Goal: Task Accomplishment & Management: Complete application form

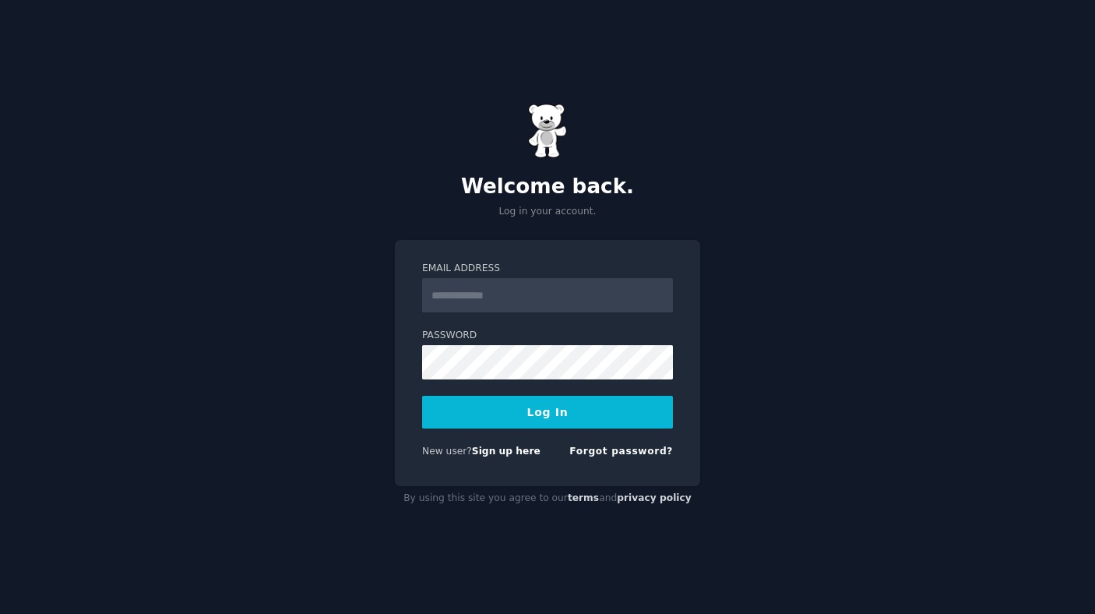
click at [462, 301] on input "Email Address" at bounding box center [547, 295] width 251 height 34
type input "**********"
click at [547, 410] on button "Log In" at bounding box center [547, 412] width 251 height 33
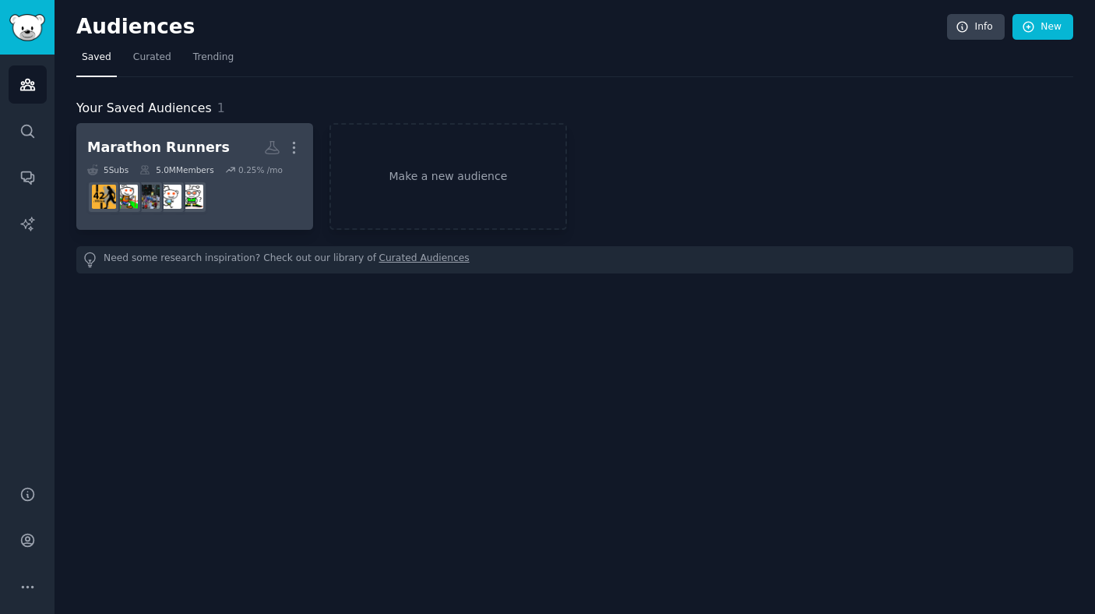
click at [190, 149] on div "Marathon Runners" at bounding box center [158, 147] width 142 height 19
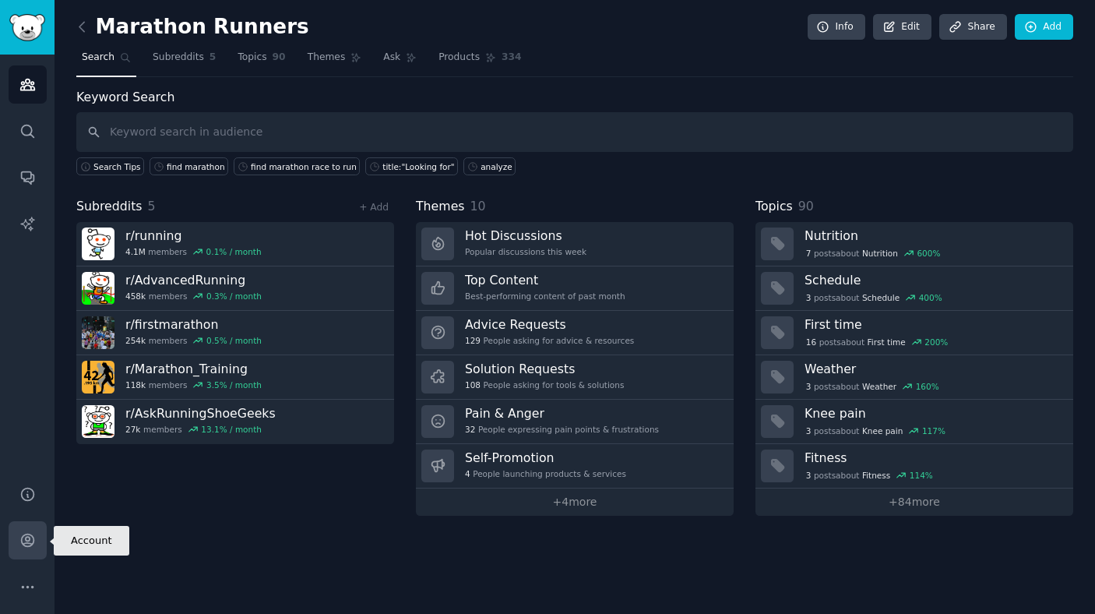
click at [18, 534] on link "Account" at bounding box center [28, 540] width 38 height 38
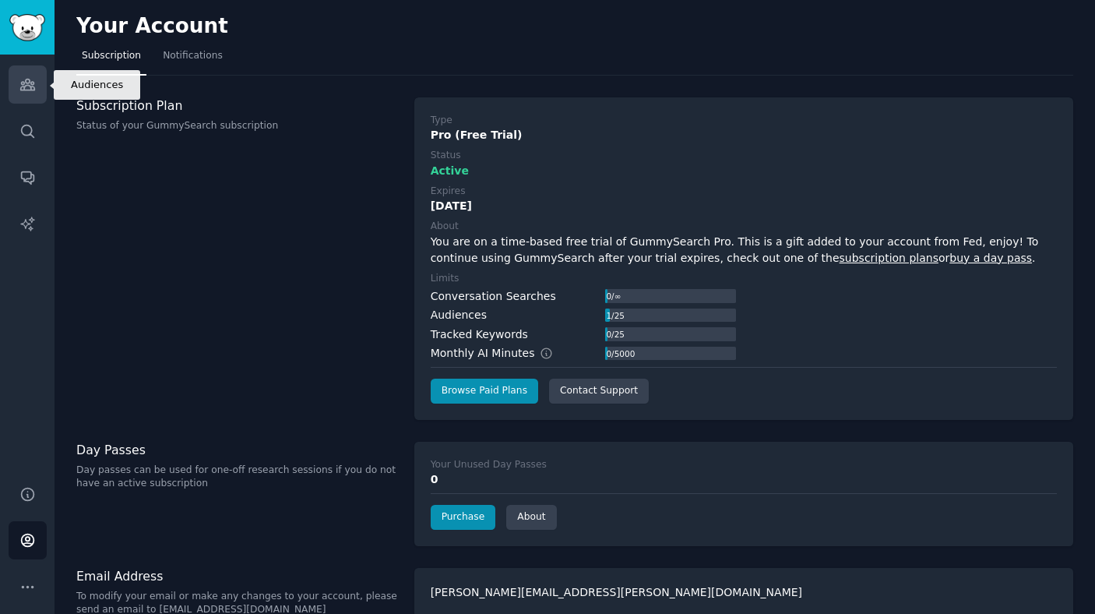
click at [36, 96] on link "Audiences" at bounding box center [28, 84] width 38 height 38
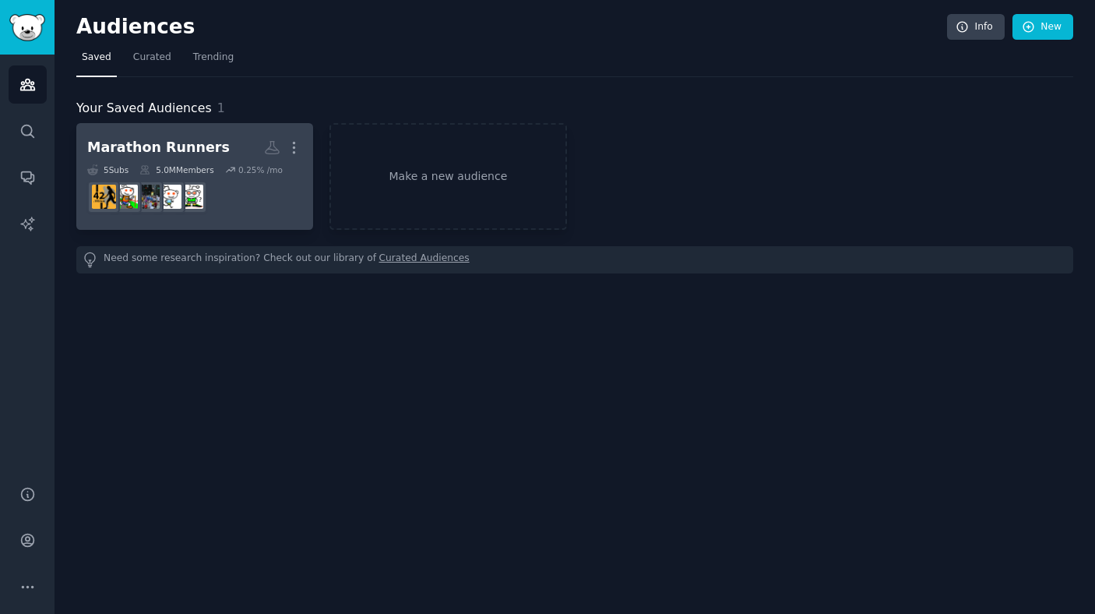
click at [231, 156] on h2 "Marathon Runners More" at bounding box center [194, 147] width 215 height 27
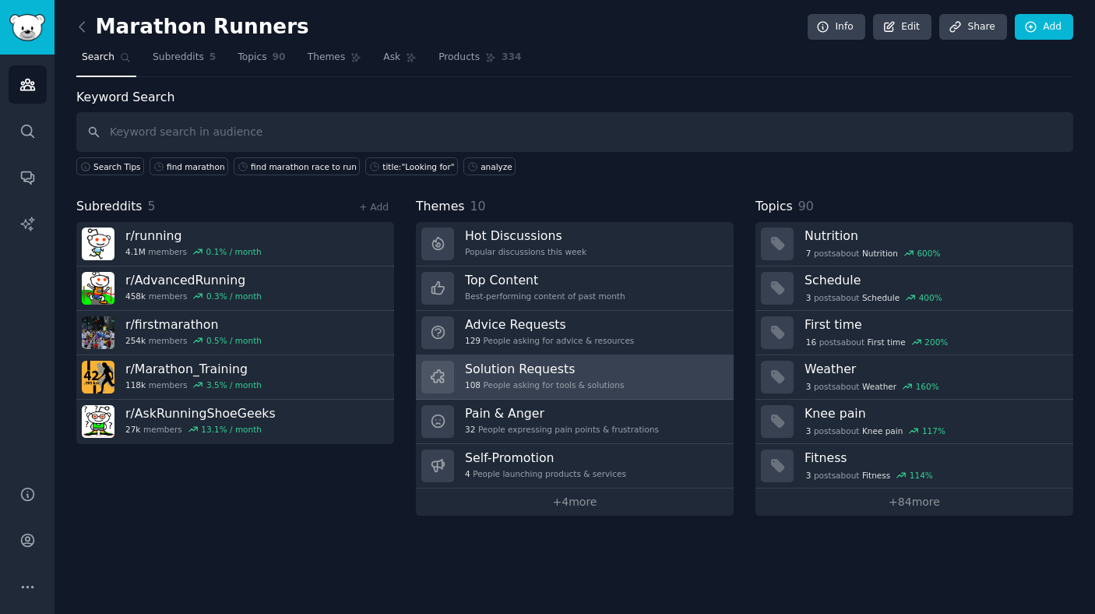
click at [546, 369] on h3 "Solution Requests" at bounding box center [544, 368] width 159 height 16
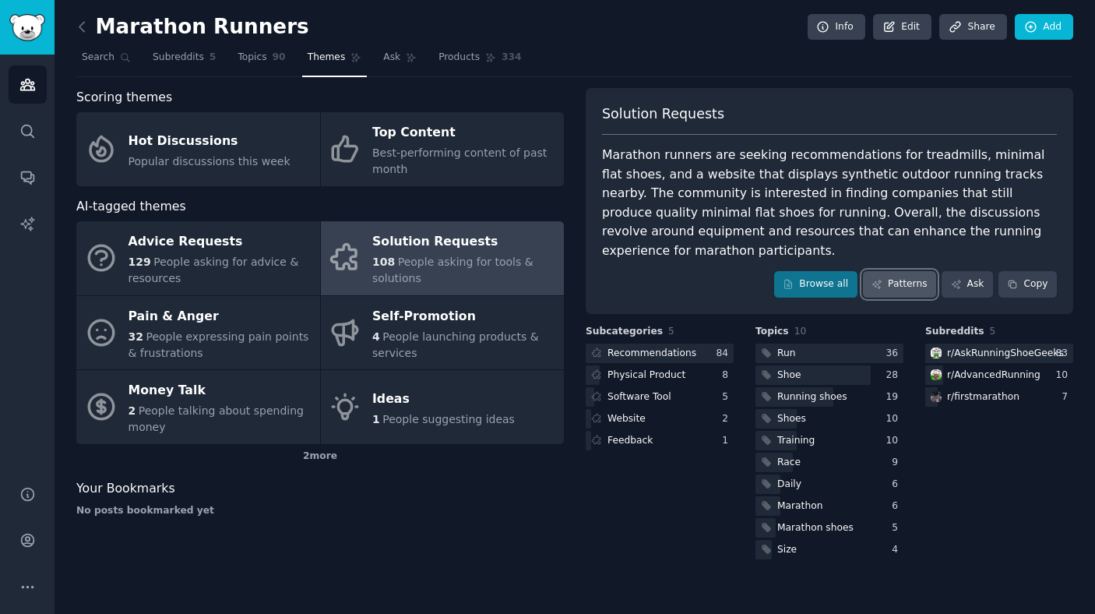
click at [916, 271] on link "Patterns" at bounding box center [899, 284] width 73 height 26
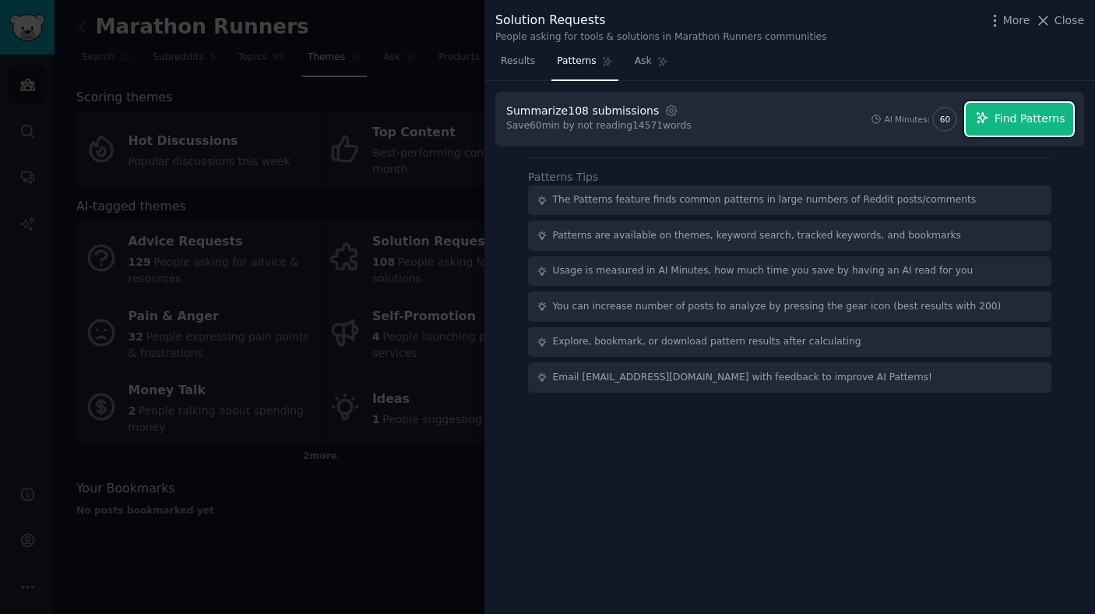
click at [1004, 125] on span "Find Patterns" at bounding box center [1029, 119] width 71 height 16
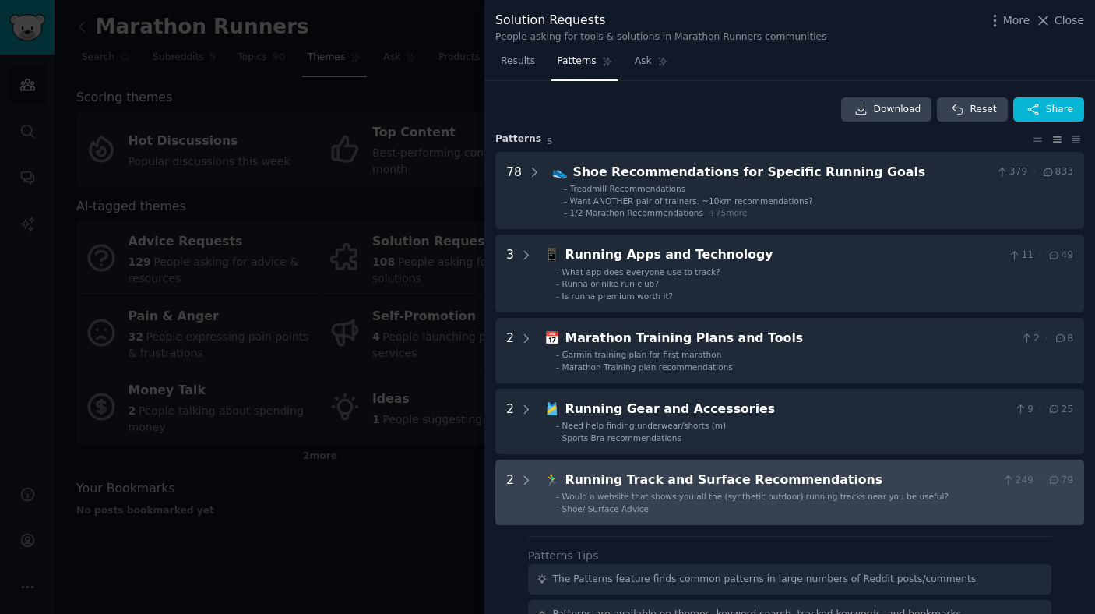
click at [679, 495] on span "Would a website that shows you all the (synthetic outdoor) running tracks near …" at bounding box center [755, 495] width 386 height 9
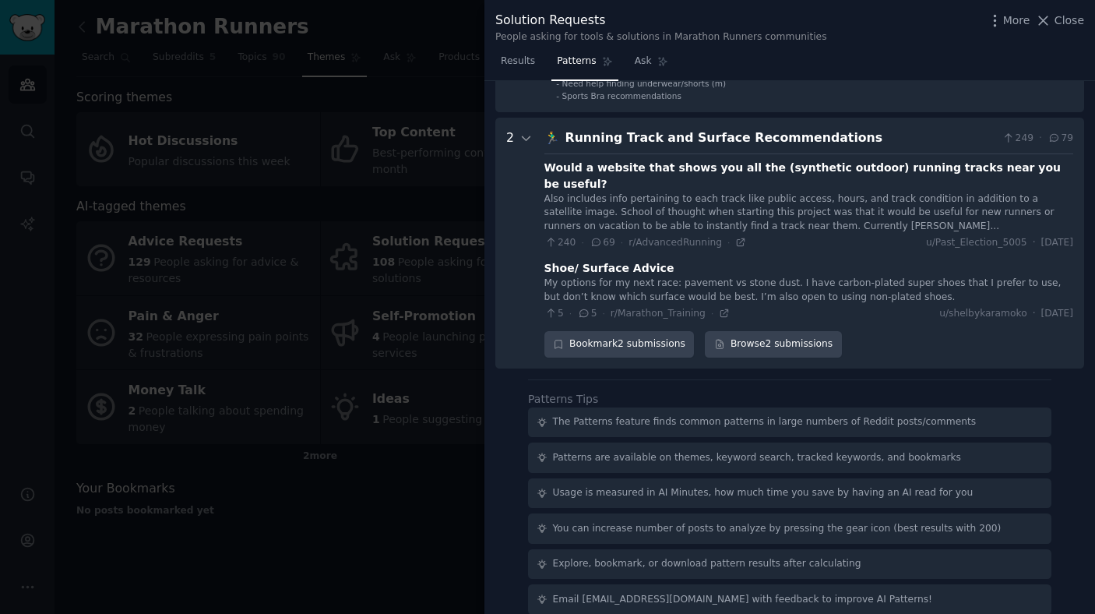
scroll to position [342, 0]
click at [737, 237] on icon at bounding box center [740, 242] width 11 height 11
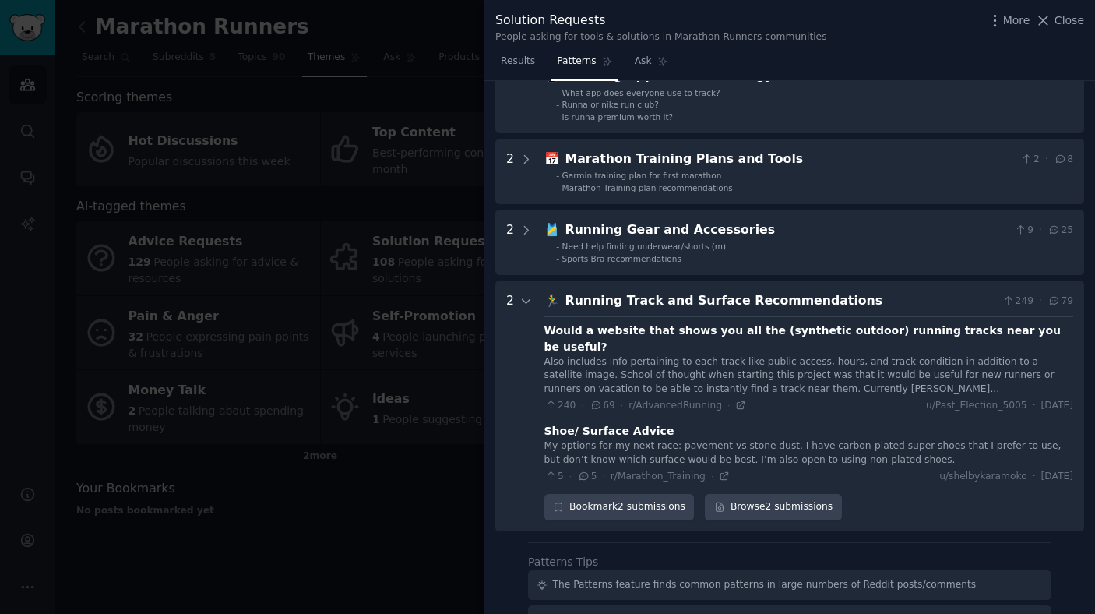
scroll to position [0, 0]
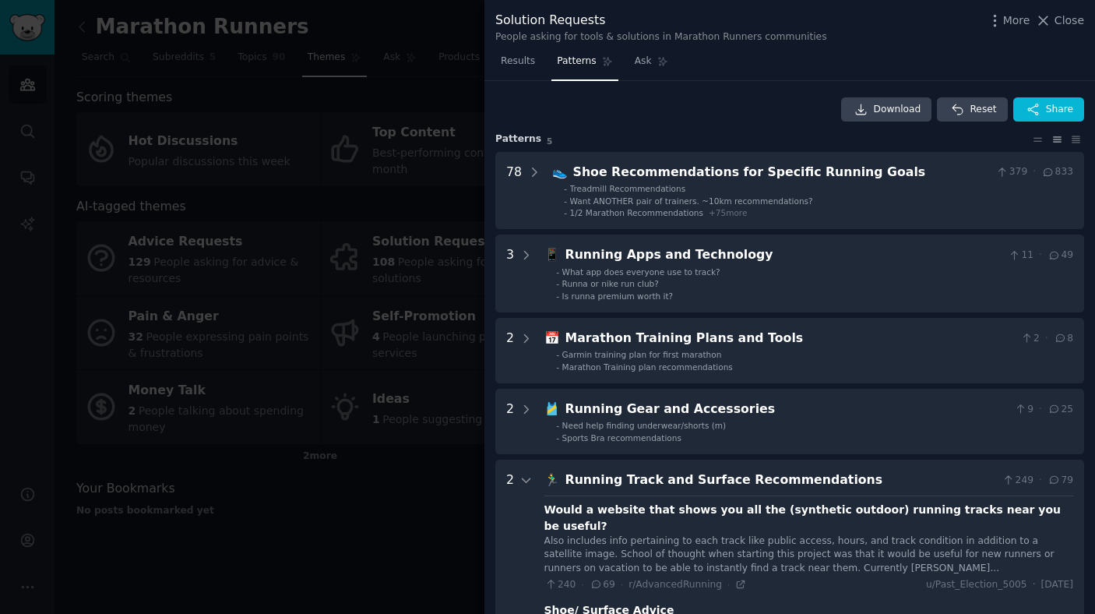
click at [345, 265] on div at bounding box center [547, 307] width 1095 height 614
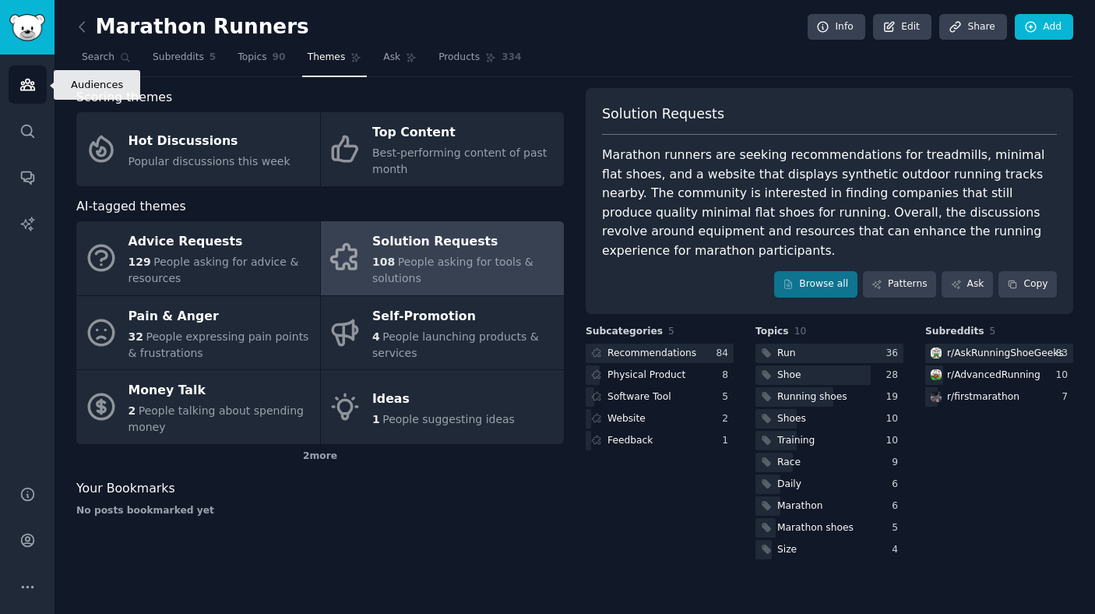
click at [33, 82] on icon "Sidebar" at bounding box center [27, 84] width 14 height 11
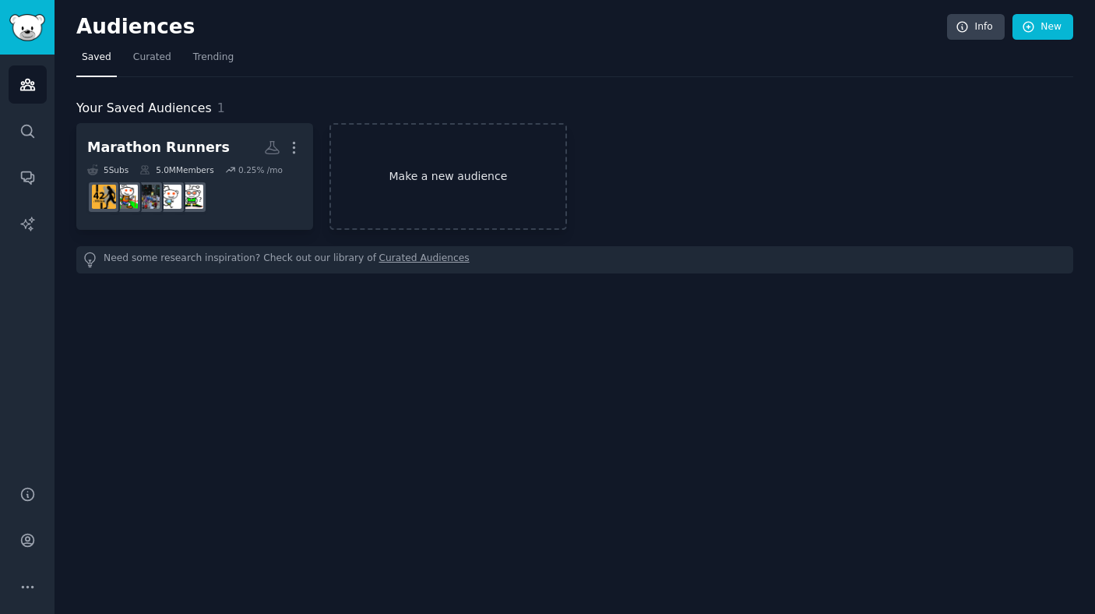
click at [394, 177] on link "Make a new audience" at bounding box center [447, 176] width 237 height 107
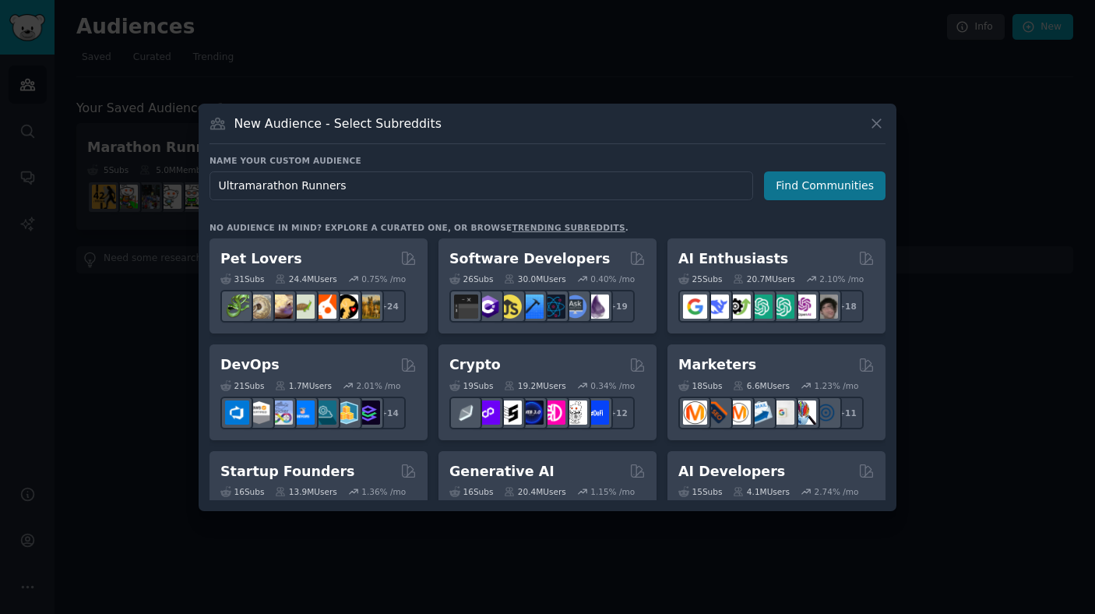
type input "Ultramarathon Runners"
click at [844, 180] on button "Find Communities" at bounding box center [824, 185] width 121 height 29
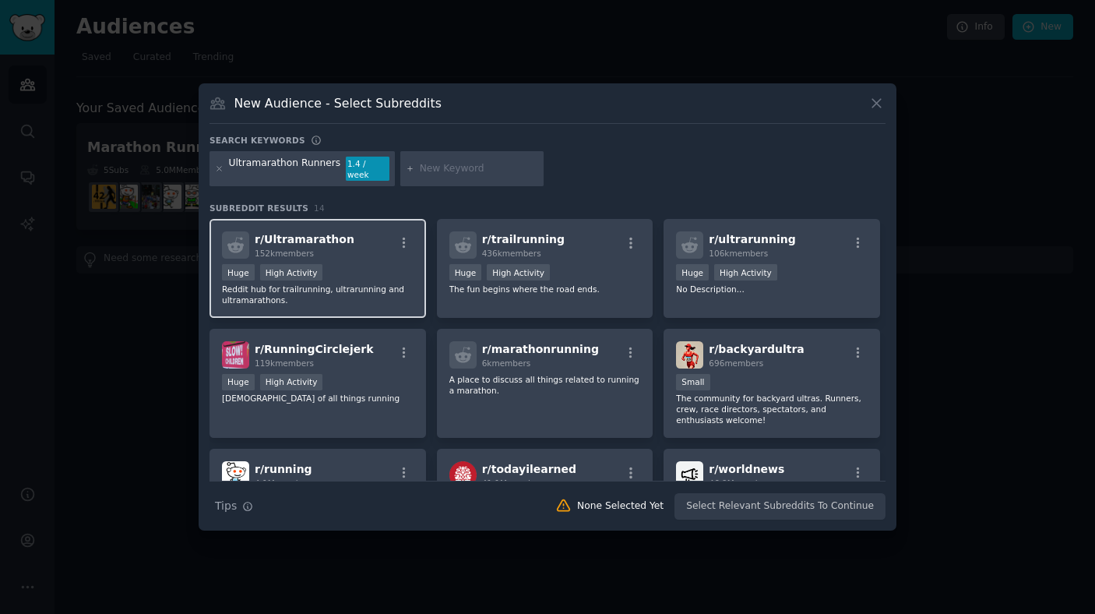
click at [402, 270] on div "Huge High Activity" at bounding box center [318, 273] width 192 height 19
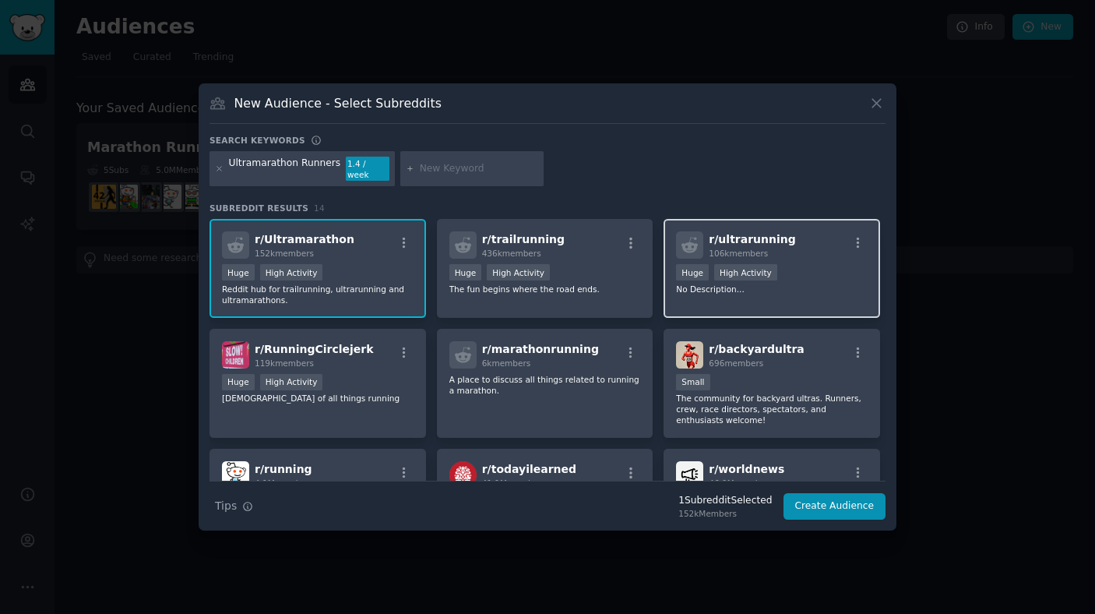
click at [723, 294] on div "r/ ultrarunning 106k members 100,000 - 1,000,000 members Huge High Activity No …" at bounding box center [771, 268] width 216 height 99
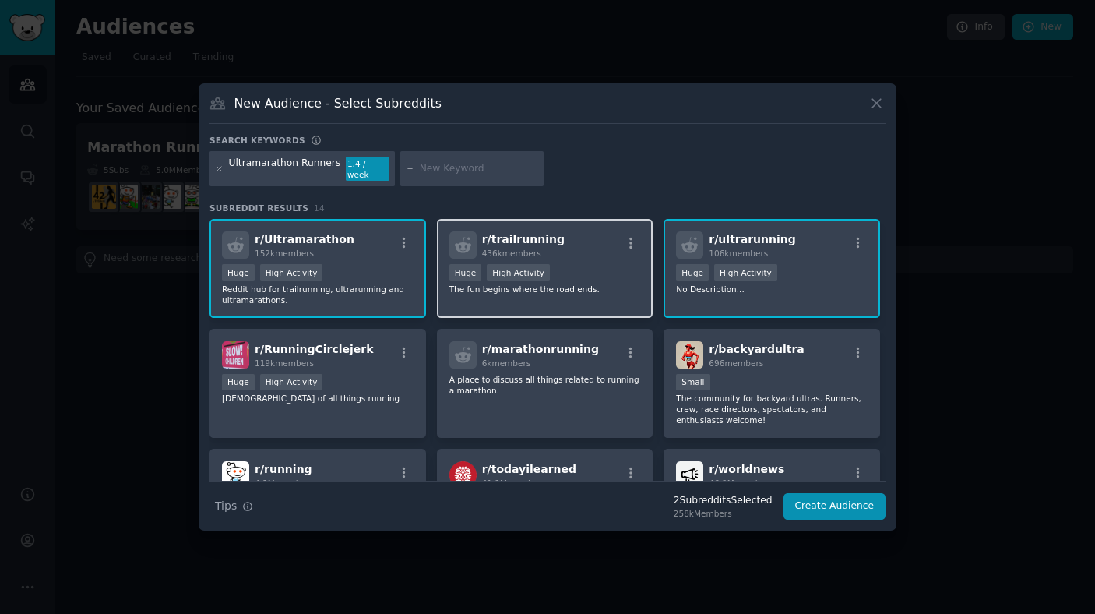
click at [541, 287] on p "The fun begins where the road ends." at bounding box center [545, 288] width 192 height 11
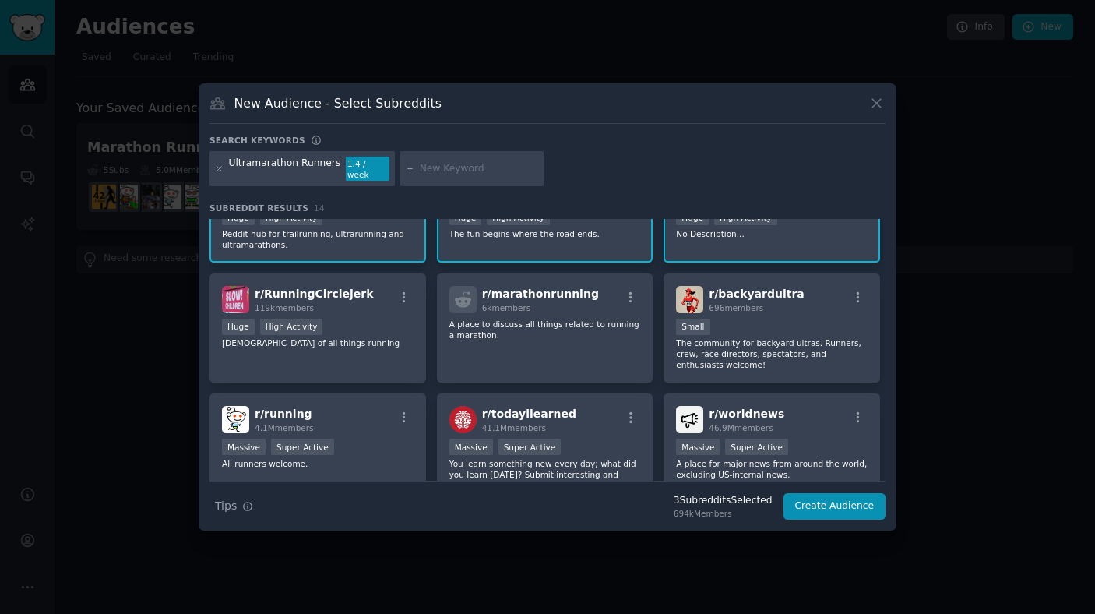
scroll to position [51, 0]
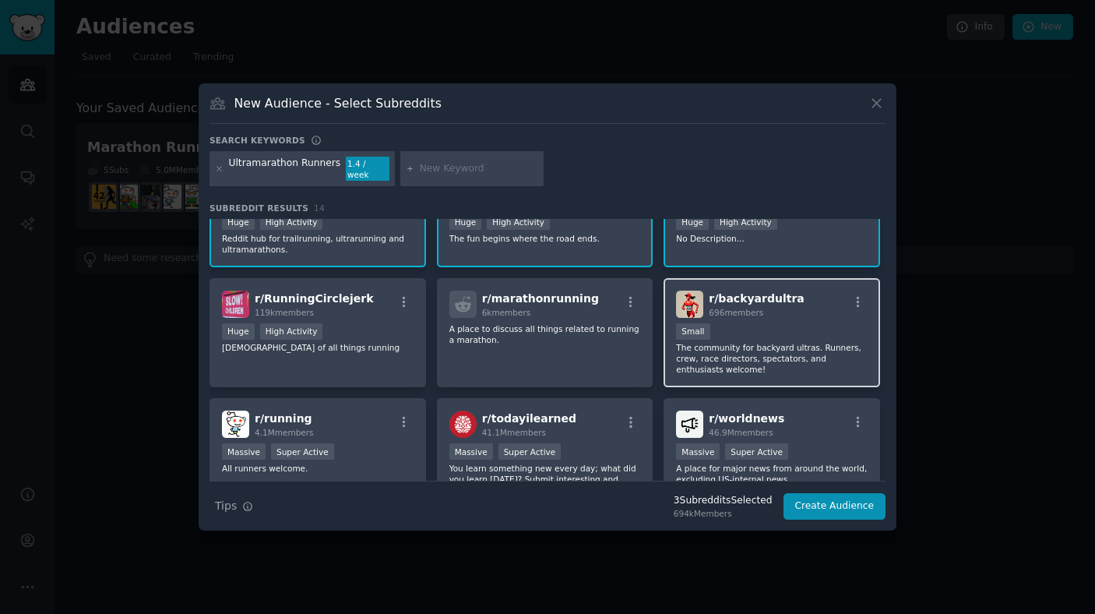
click at [699, 366] on p "The community for backyard ultras. Runners, crew, race directors, spectators, a…" at bounding box center [772, 358] width 192 height 33
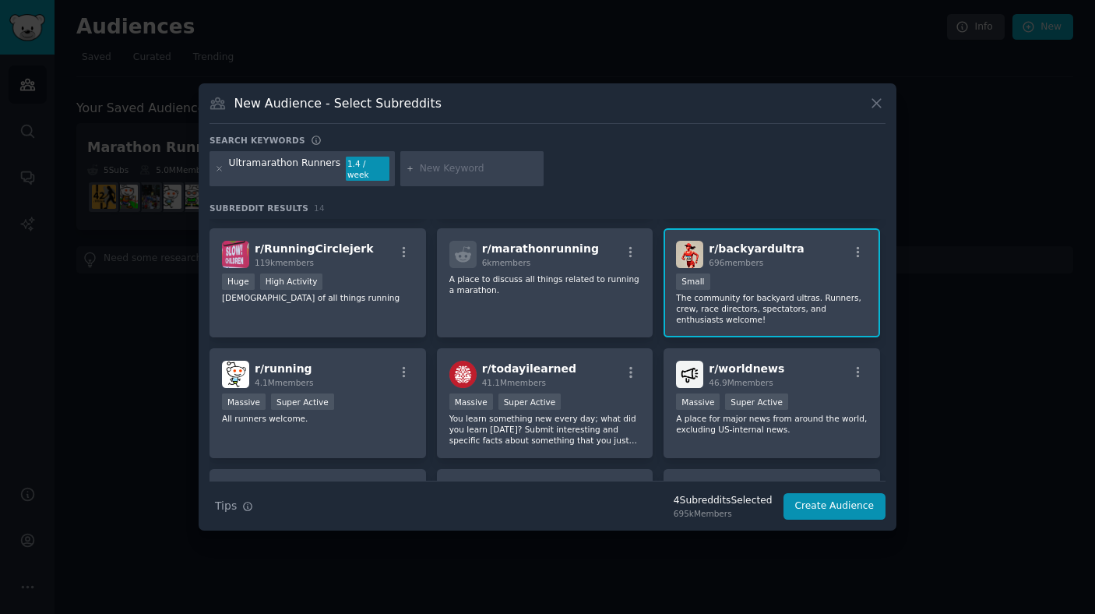
scroll to position [0, 0]
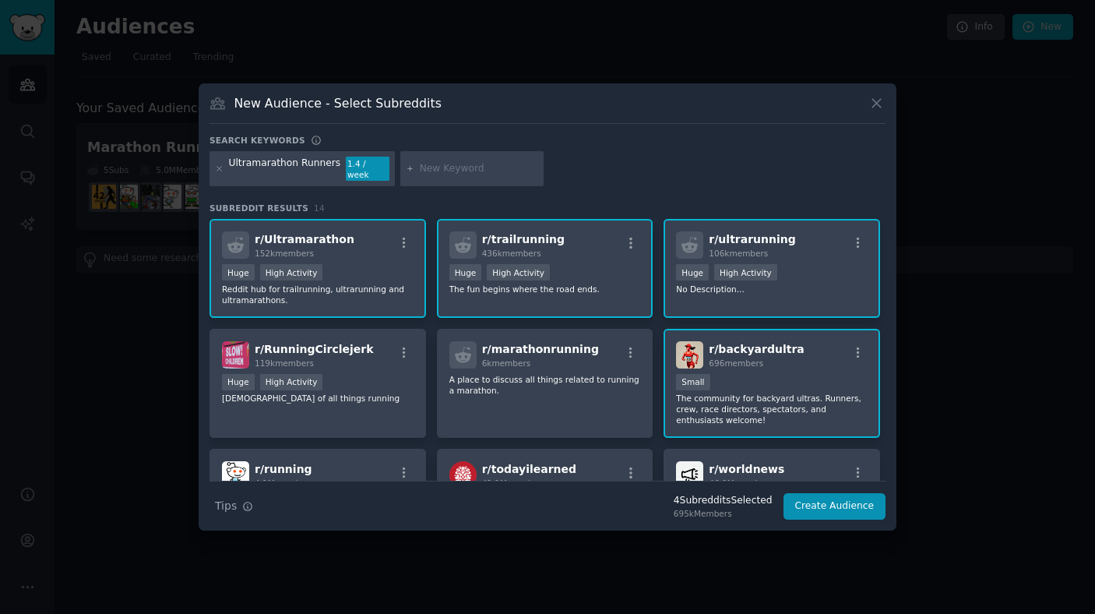
click at [431, 167] on input "text" at bounding box center [479, 169] width 118 height 14
type input "ultramarathon"
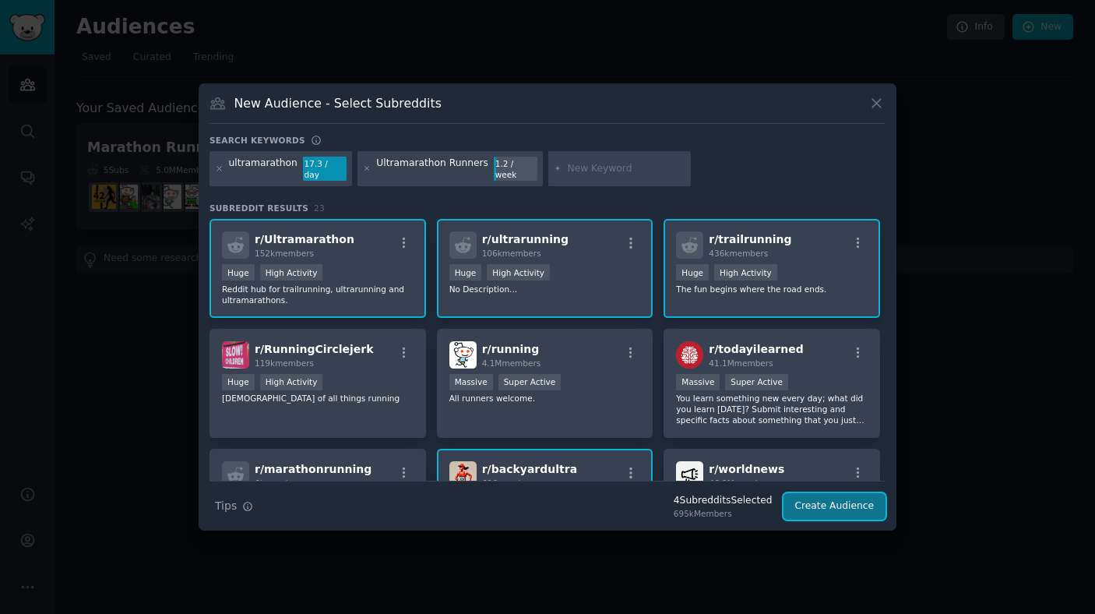
click at [832, 504] on button "Create Audience" at bounding box center [834, 506] width 103 height 26
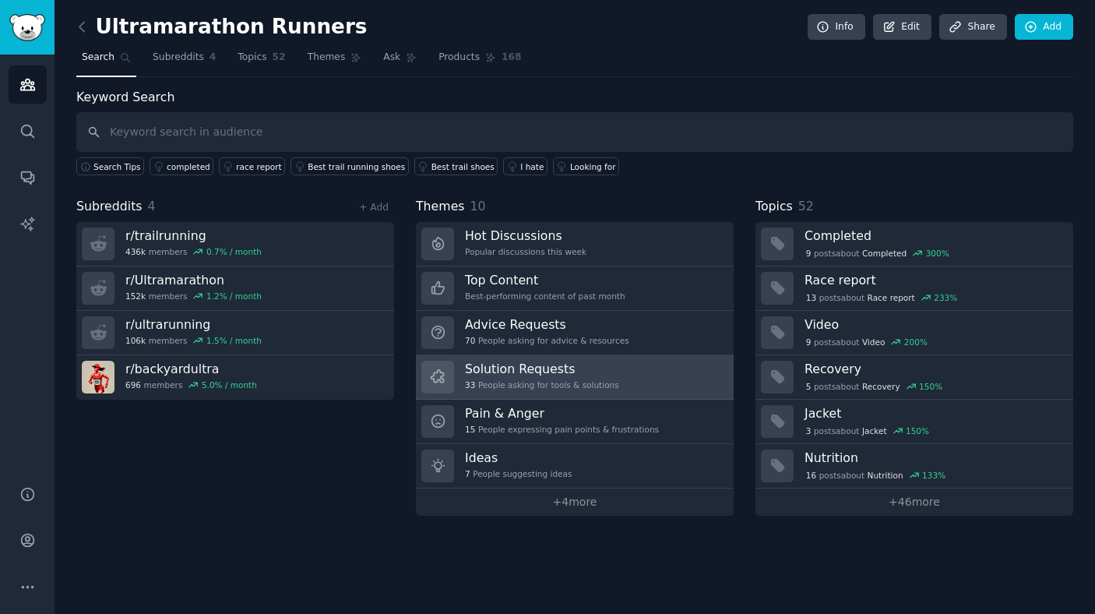
click at [529, 387] on div "33 People asking for tools & solutions" at bounding box center [542, 384] width 154 height 11
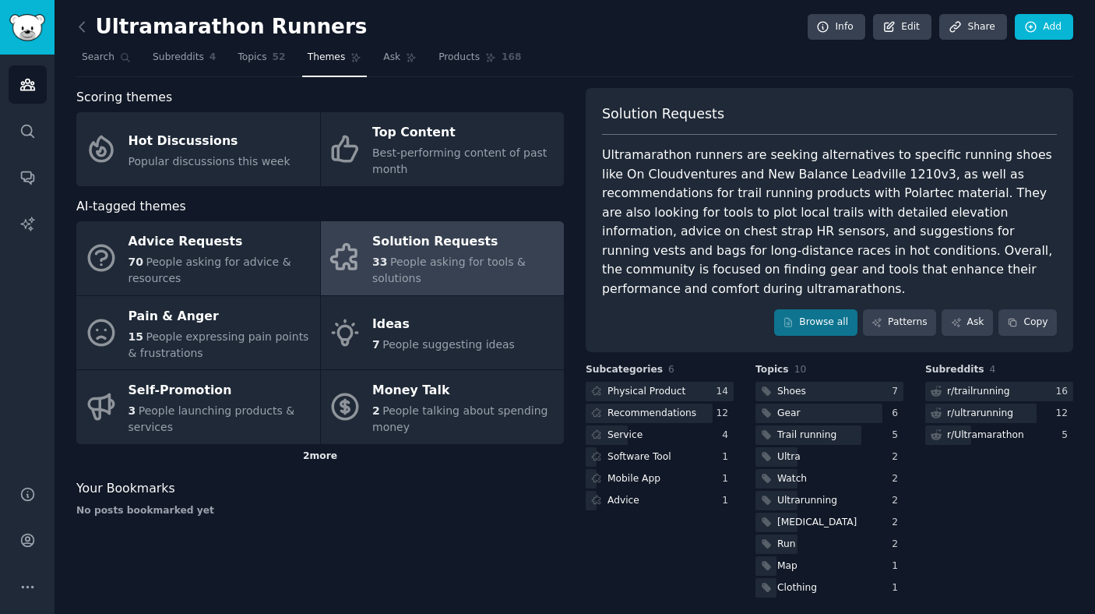
click at [322, 459] on div "2 more" at bounding box center [319, 456] width 487 height 25
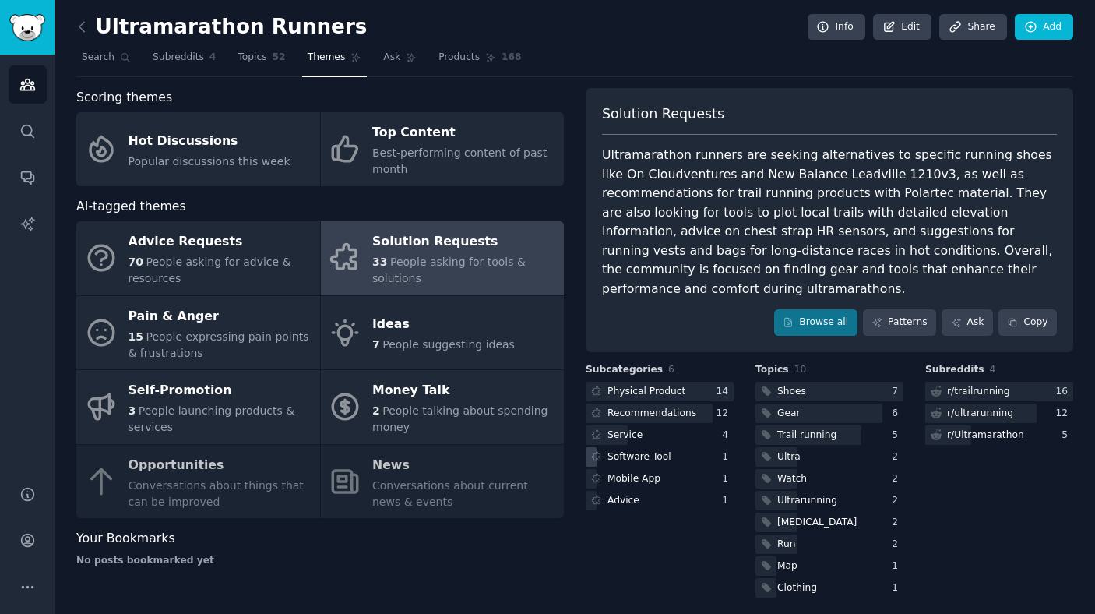
click at [642, 450] on div "Software Tool" at bounding box center [639, 457] width 64 height 14
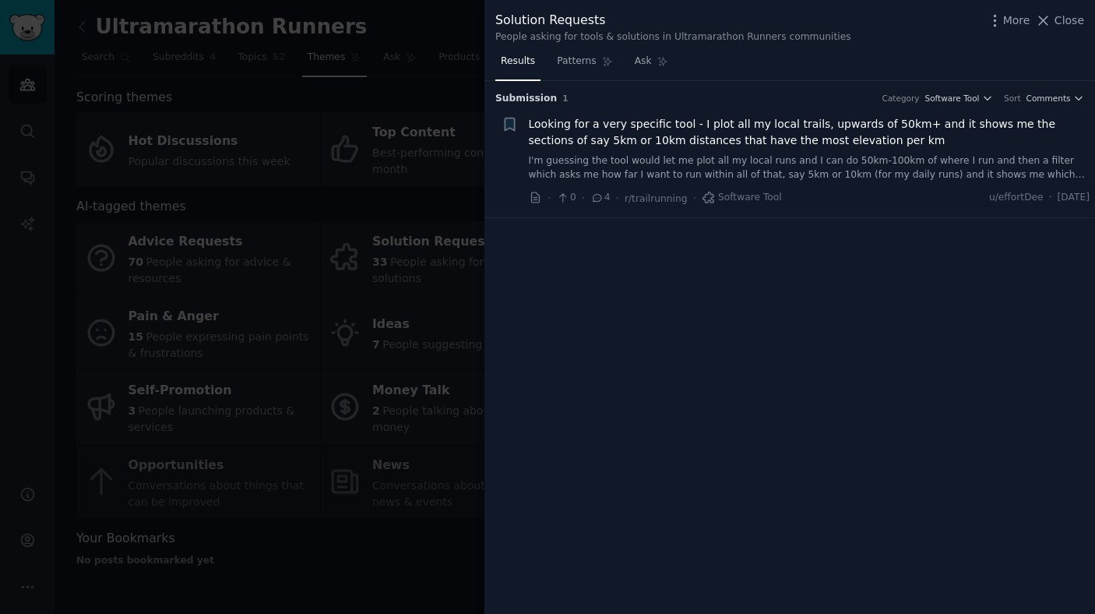
click at [424, 205] on div at bounding box center [547, 307] width 1095 height 614
